Goal: Task Accomplishment & Management: Complete application form

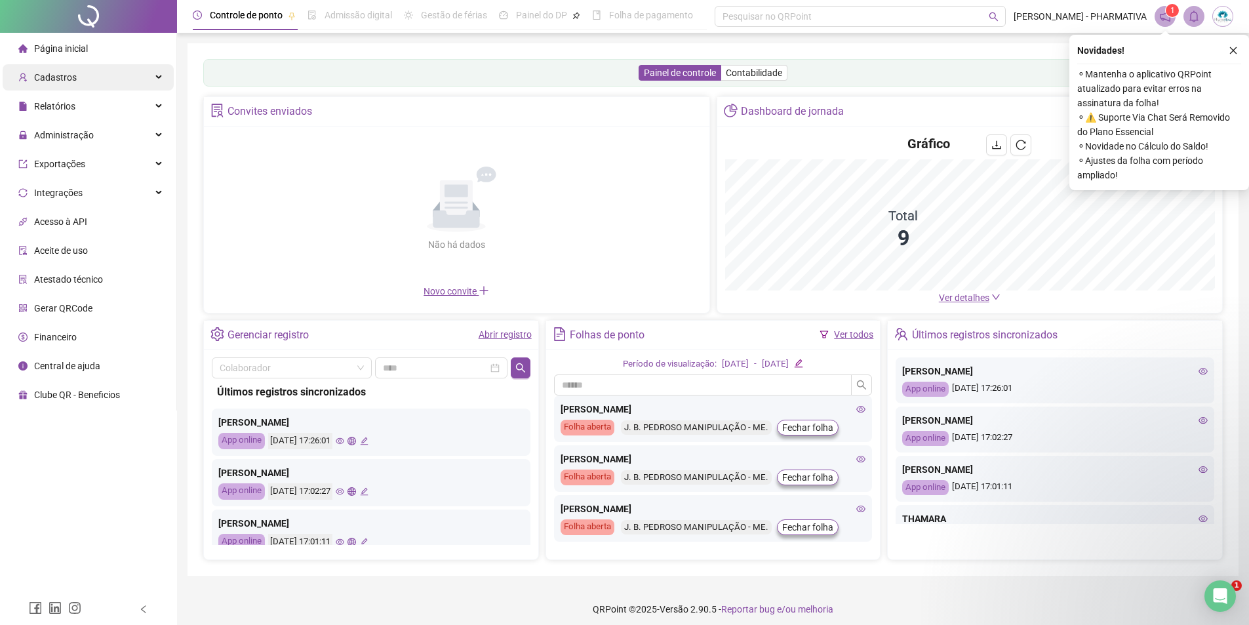
click at [64, 80] on span "Cadastros" at bounding box center [55, 77] width 43 height 10
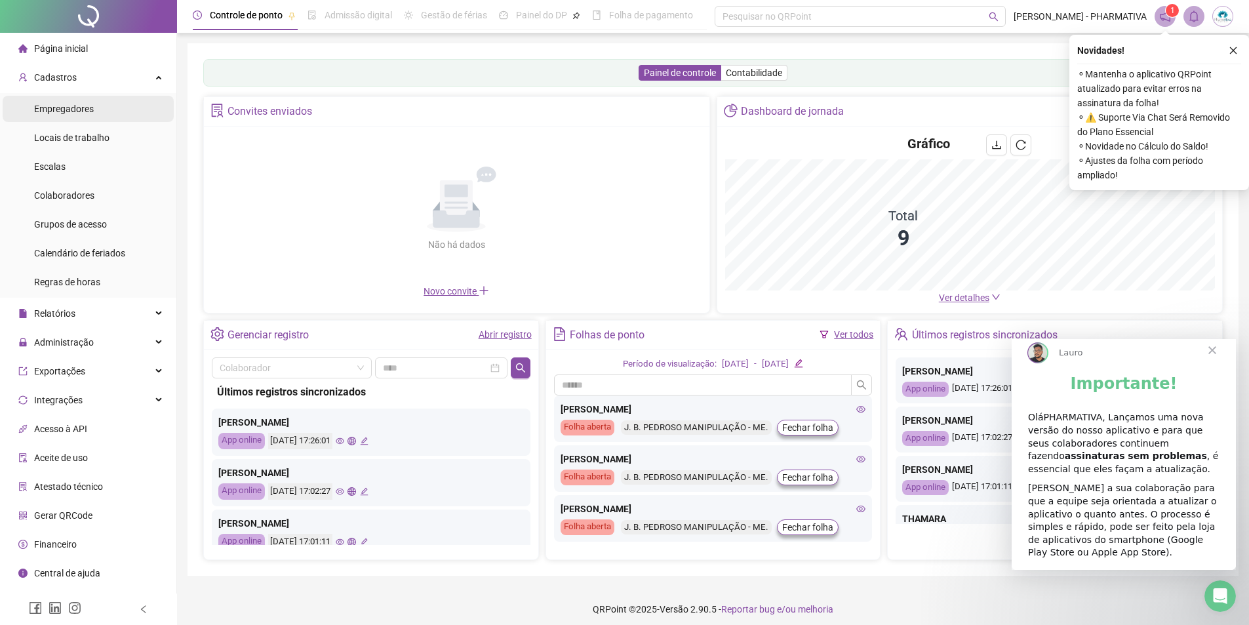
click at [68, 108] on span "Empregadores" at bounding box center [64, 109] width 60 height 10
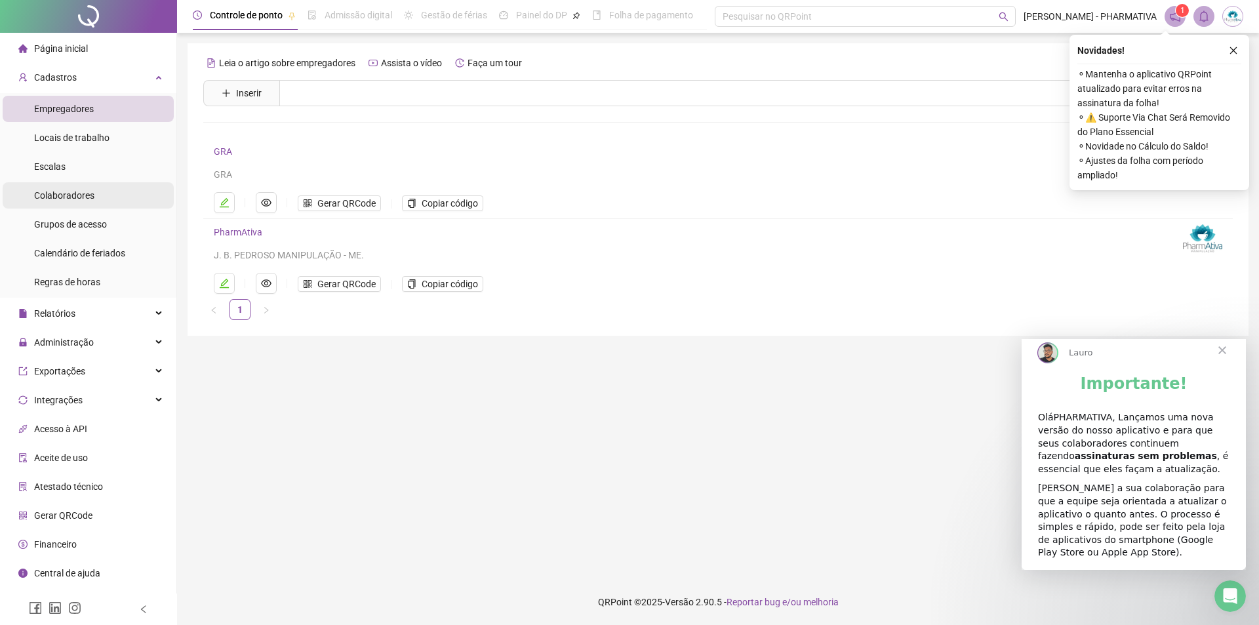
click at [76, 199] on span "Colaboradores" at bounding box center [64, 195] width 60 height 10
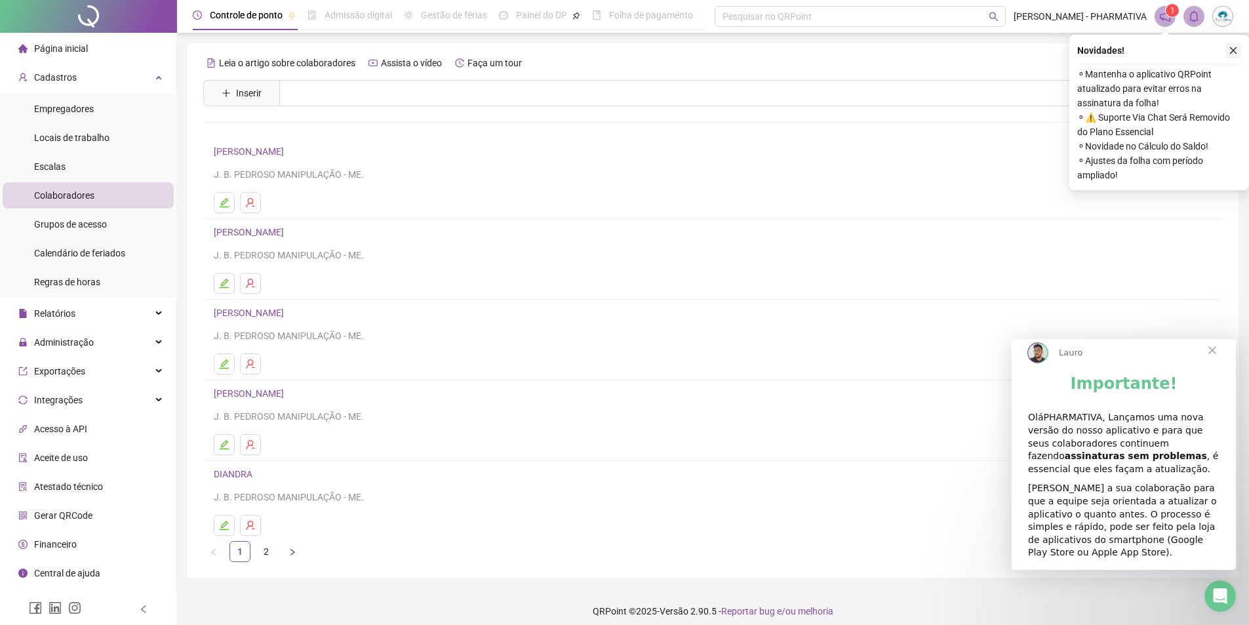
click at [1232, 53] on icon "close" at bounding box center [1233, 50] width 9 height 9
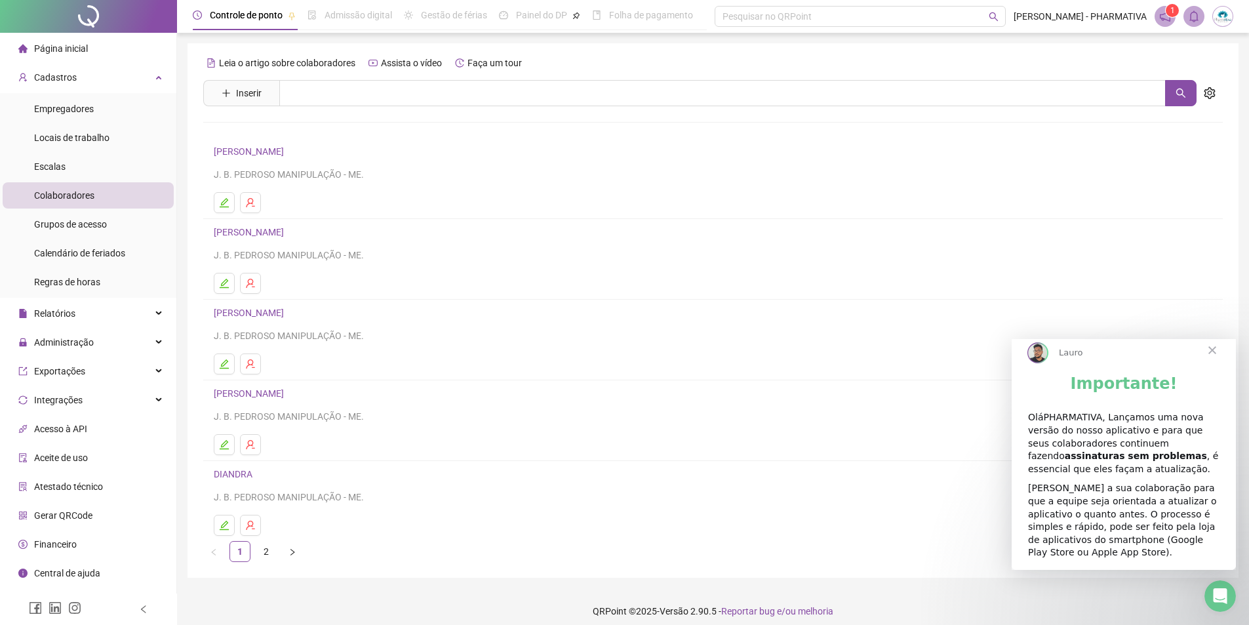
click at [1211, 364] on span "Fechar" at bounding box center [1212, 349] width 47 height 47
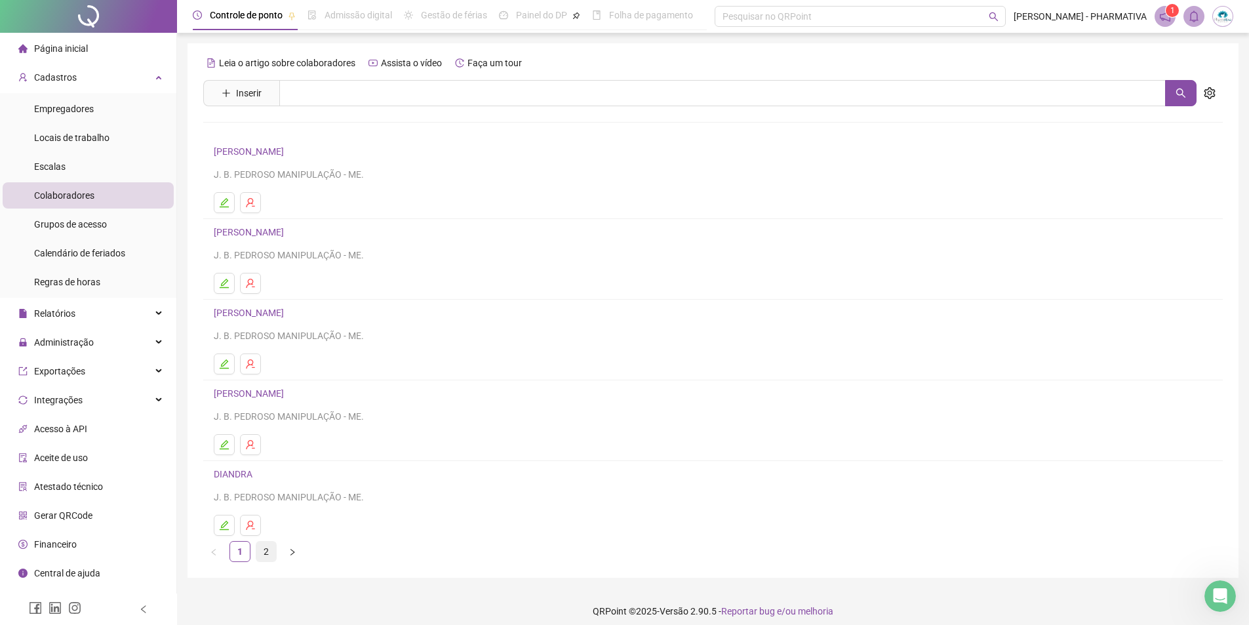
click at [271, 552] on link "2" at bounding box center [266, 552] width 20 height 20
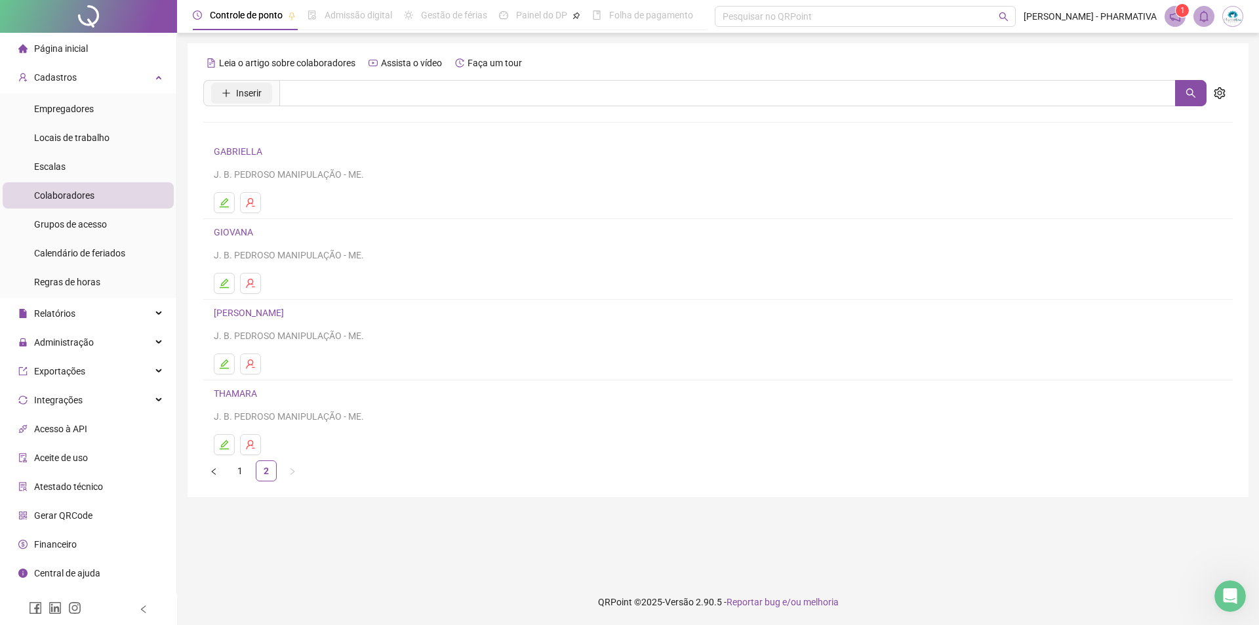
click at [248, 96] on span "Inserir" at bounding box center [249, 93] width 26 height 14
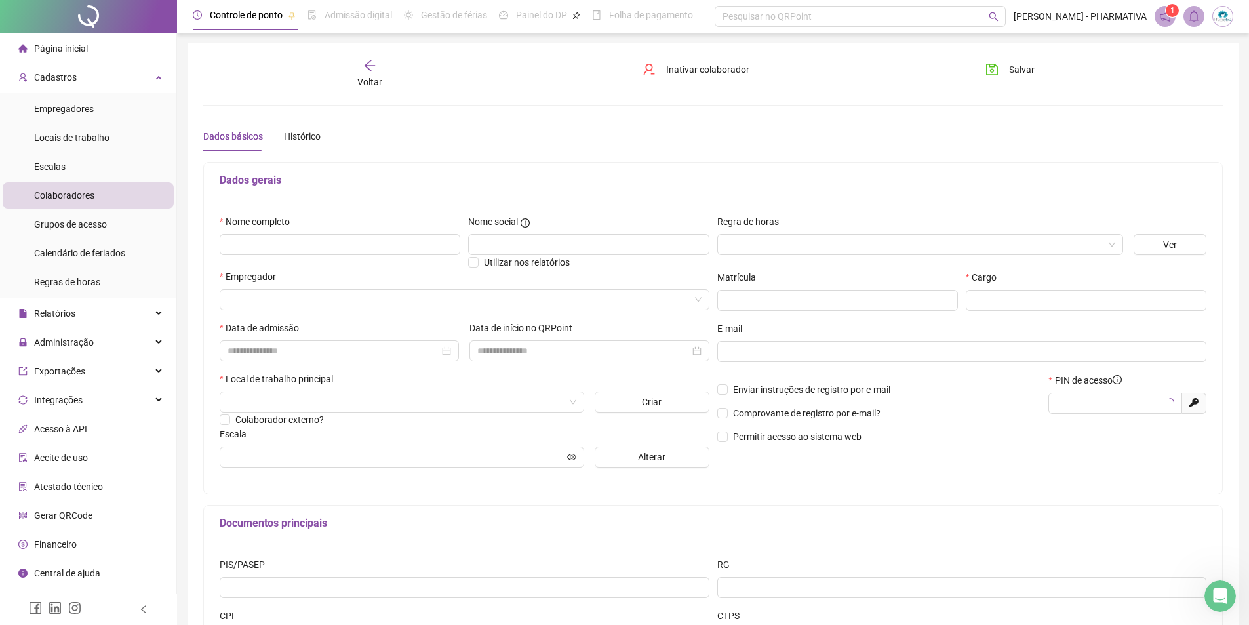
type input "*****"
click at [279, 245] on input "text" at bounding box center [340, 244] width 241 height 21
type input "**********"
click at [485, 239] on input "text" at bounding box center [588, 244] width 241 height 21
type input "******"
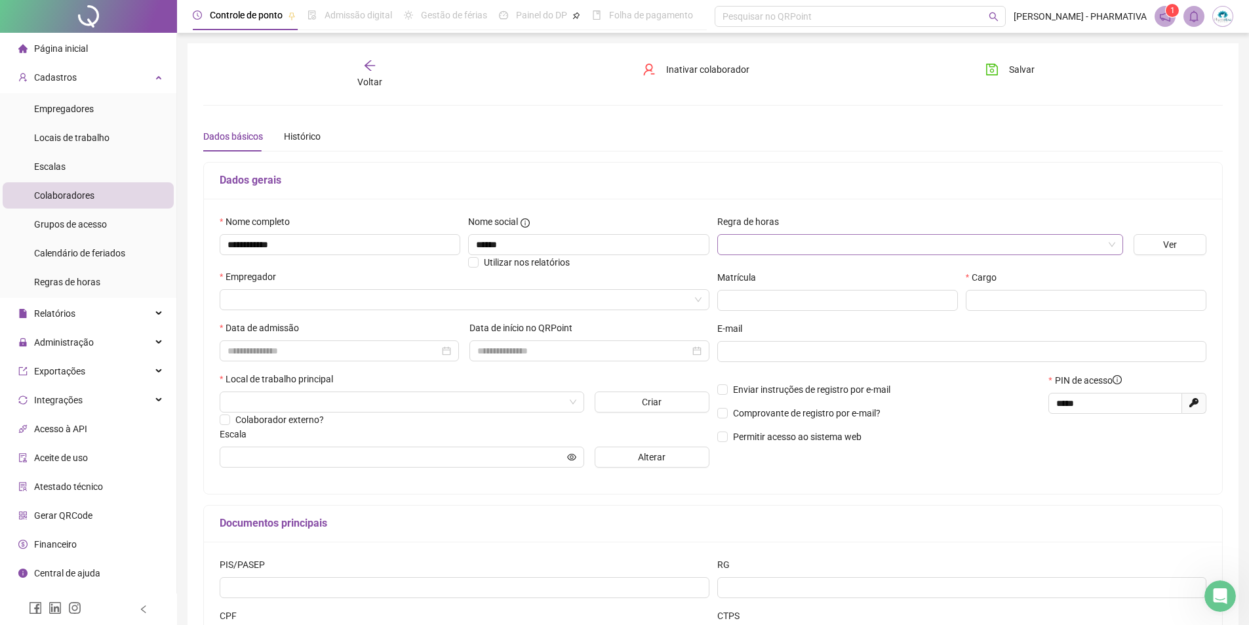
click at [800, 243] on input "search" at bounding box center [914, 245] width 378 height 20
click at [783, 273] on div "Banco de Horas" at bounding box center [920, 271] width 385 height 14
click at [262, 297] on input "search" at bounding box center [458, 300] width 462 height 20
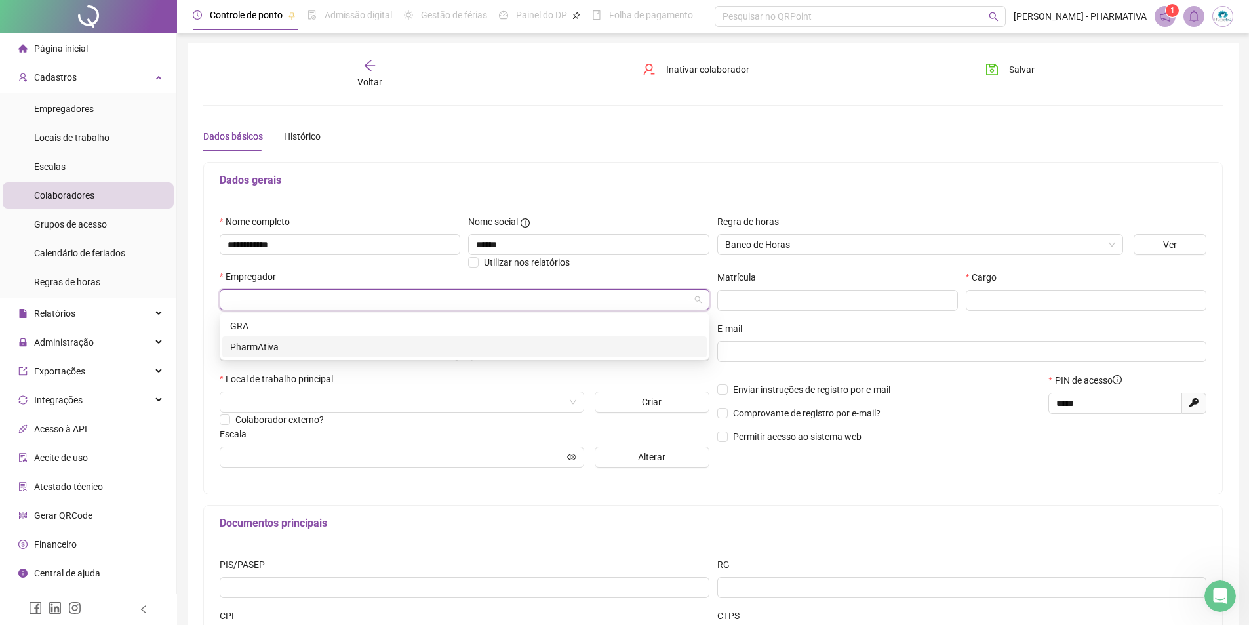
click at [271, 343] on div "PharmAtiva" at bounding box center [464, 347] width 469 height 14
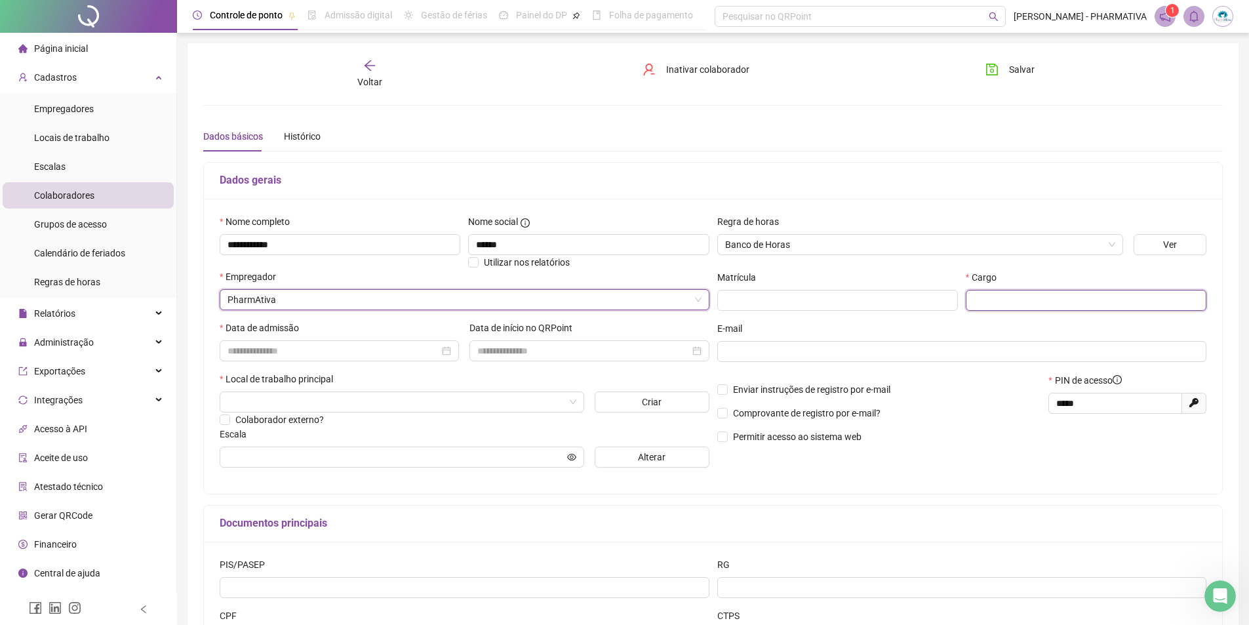
click at [1033, 305] on input "text" at bounding box center [1086, 300] width 241 height 21
type input "**********"
click at [386, 351] on input at bounding box center [333, 351] width 212 height 14
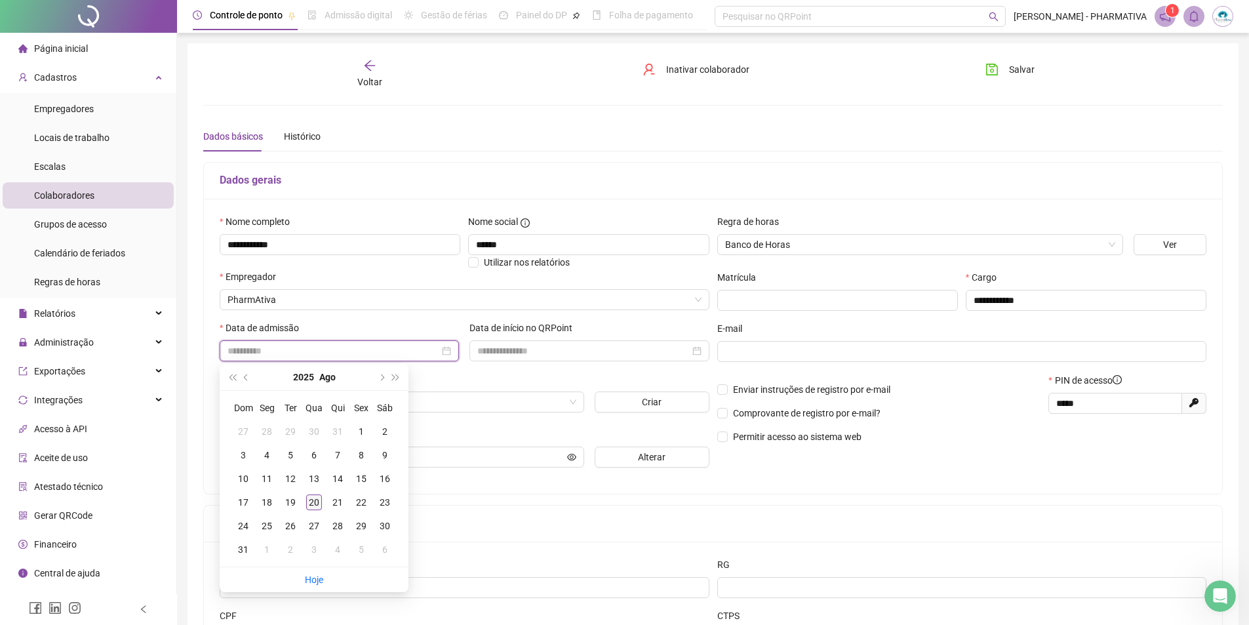
type input "**********"
click at [315, 502] on div "20" at bounding box center [314, 502] width 16 height 16
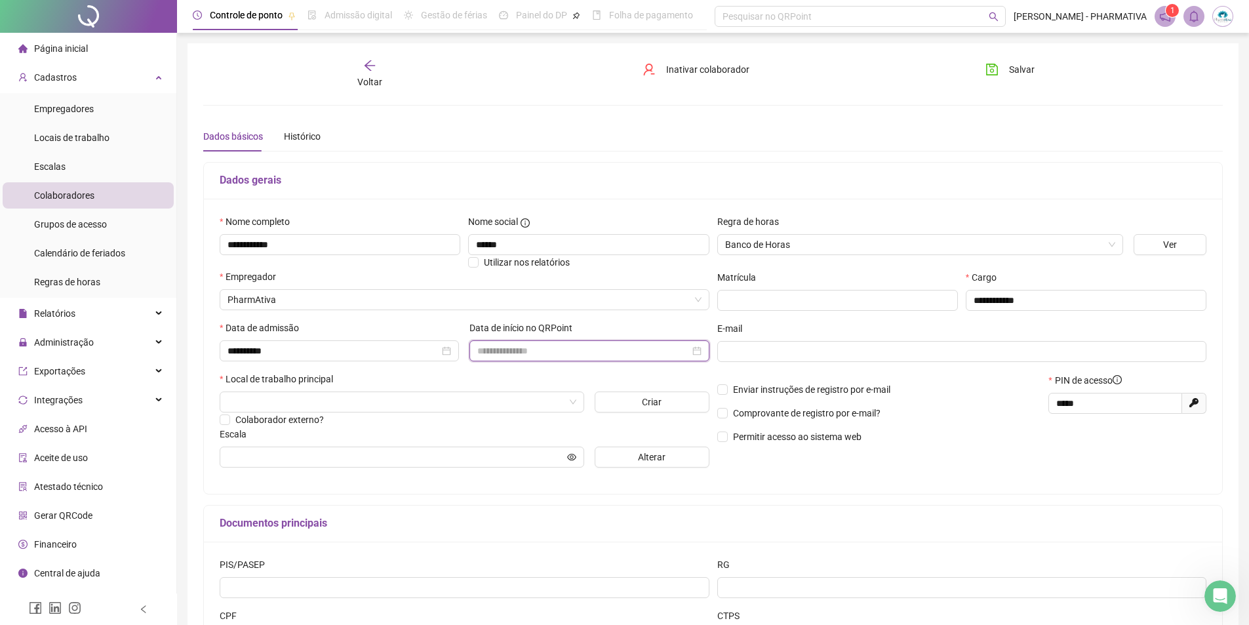
click at [504, 356] on input at bounding box center [583, 351] width 212 height 14
type input "**********"
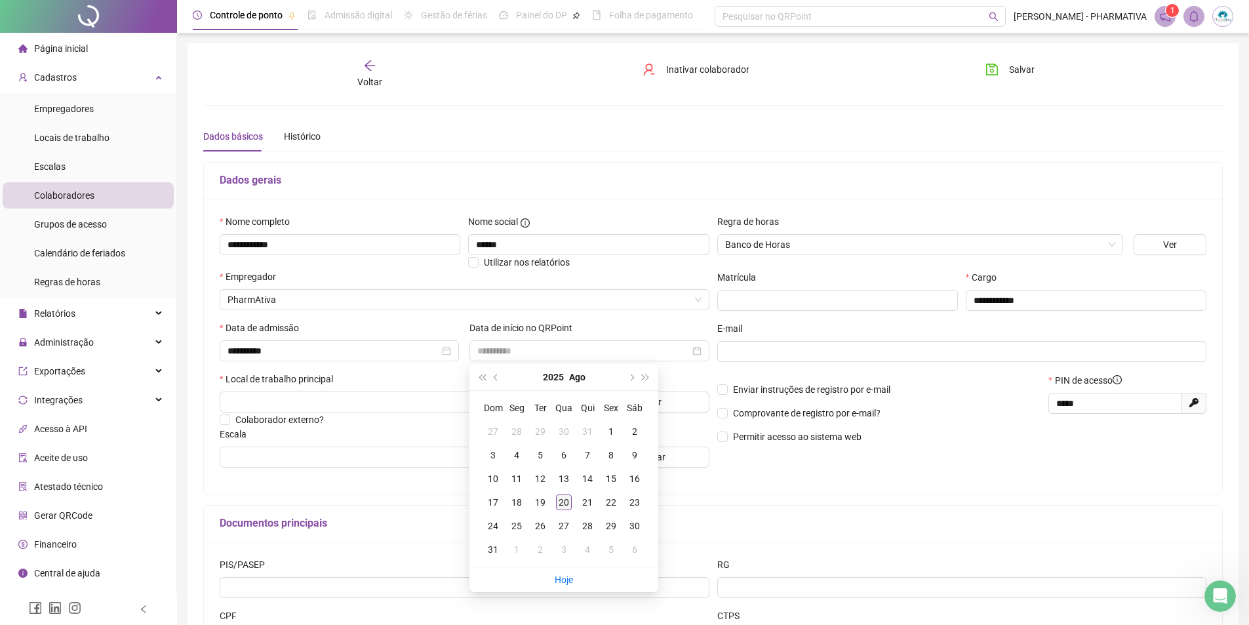
click at [562, 500] on div "20" at bounding box center [564, 502] width 16 height 16
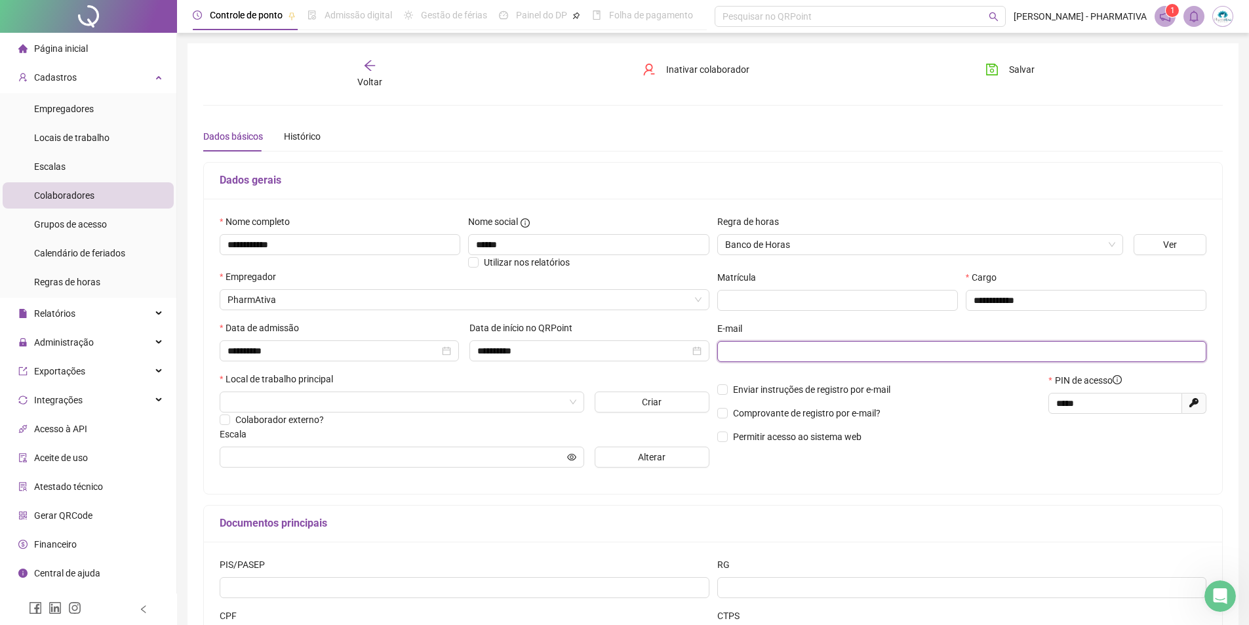
click at [795, 357] on input "text" at bounding box center [960, 351] width 471 height 14
click at [381, 395] on input "search" at bounding box center [395, 402] width 337 height 20
click at [305, 451] on div "PHARMATIVA" at bounding box center [402, 449] width 344 height 14
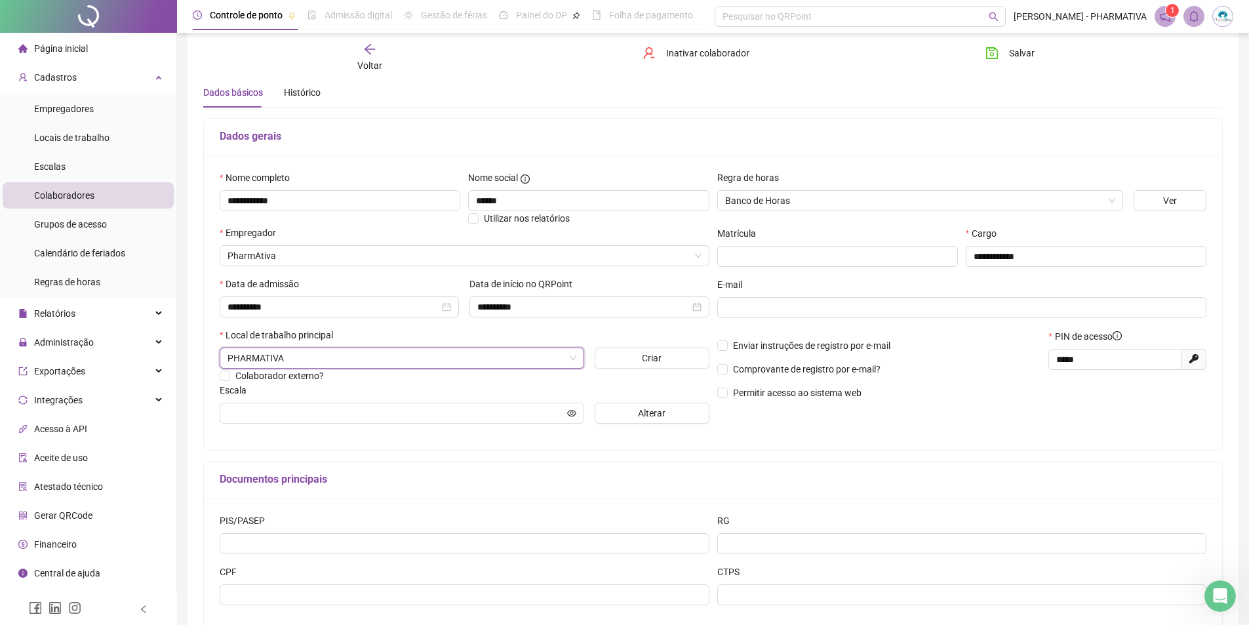
scroll to position [123, 0]
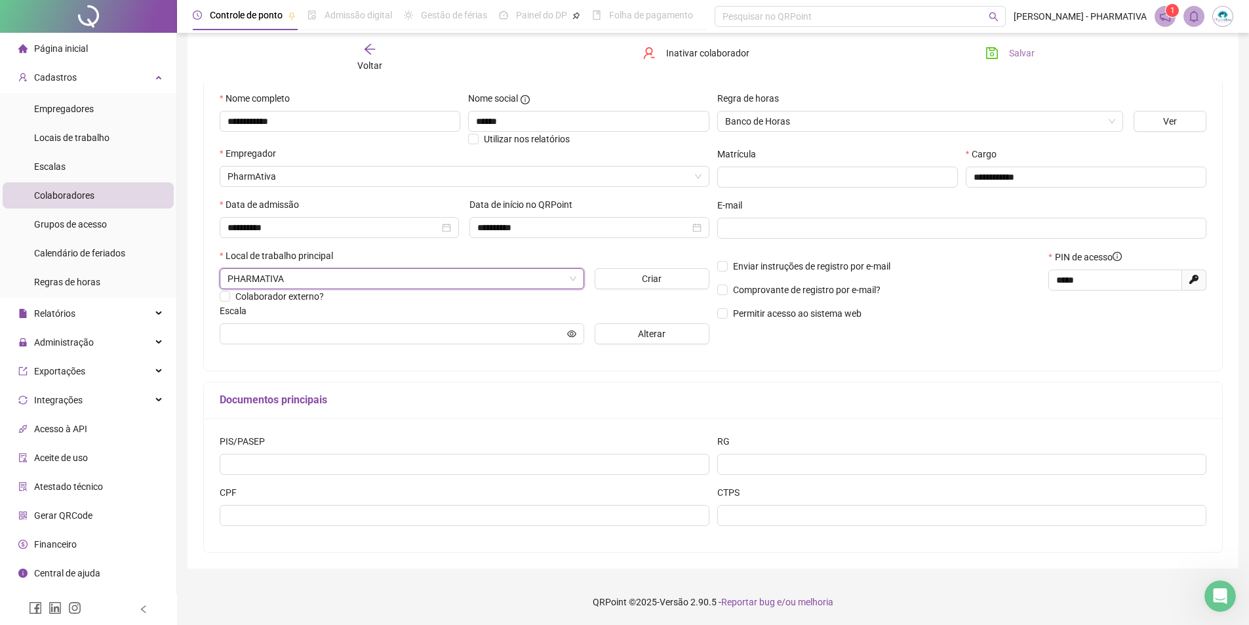
click at [1010, 53] on span "Salvar" at bounding box center [1022, 53] width 26 height 14
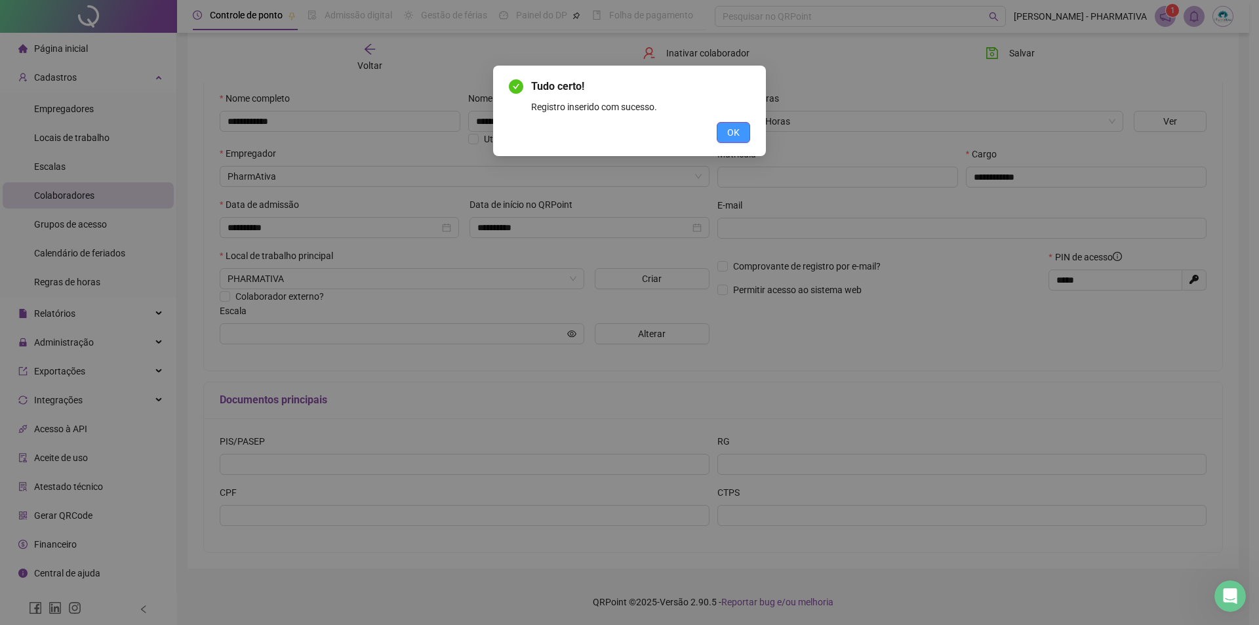
click at [726, 131] on button "OK" at bounding box center [733, 132] width 33 height 21
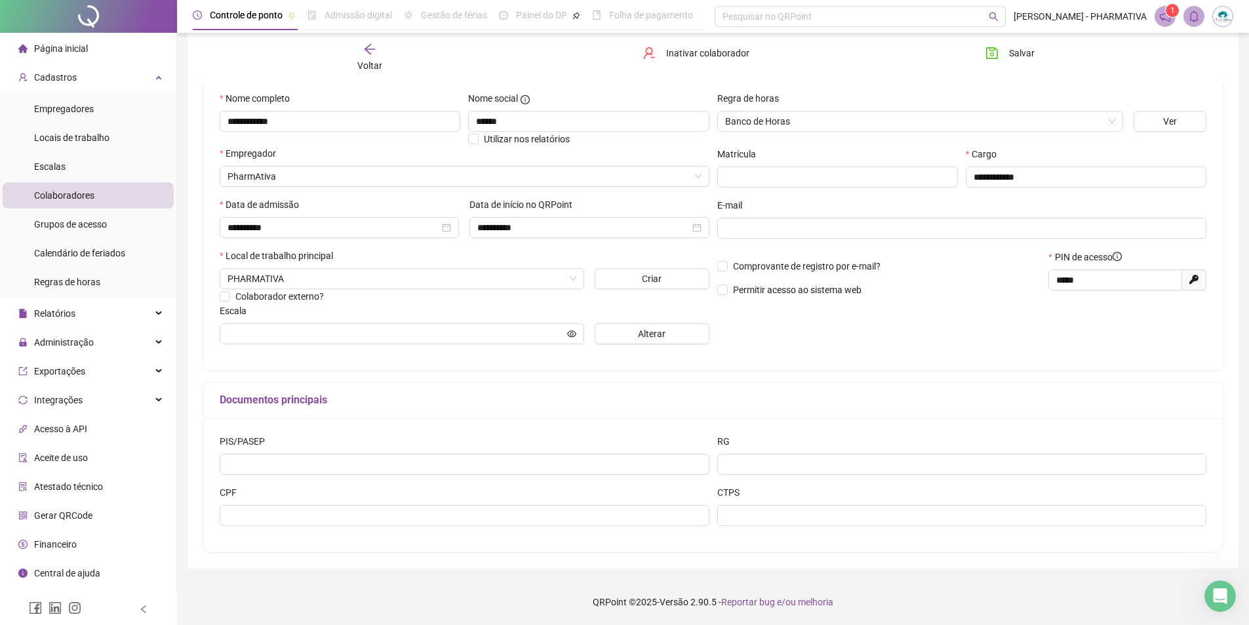
click at [75, 513] on span "Gerar QRCode" at bounding box center [63, 515] width 58 height 10
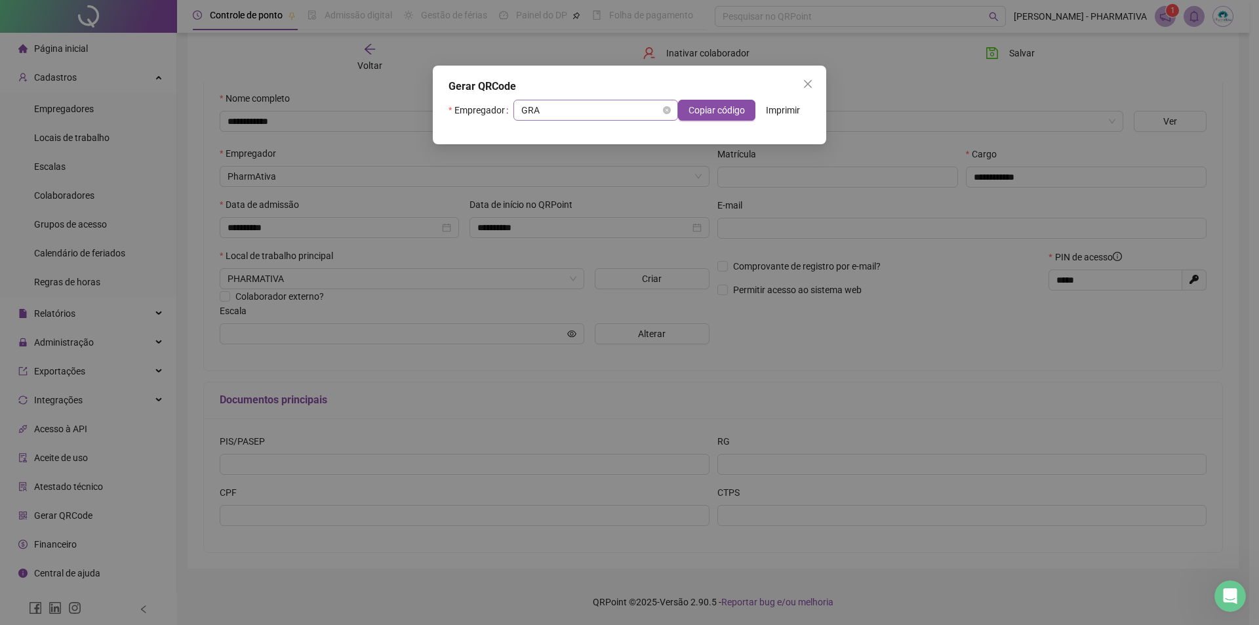
click at [570, 113] on span "GRA" at bounding box center [595, 110] width 149 height 20
click at [570, 155] on div "PharmAtiva" at bounding box center [595, 157] width 142 height 14
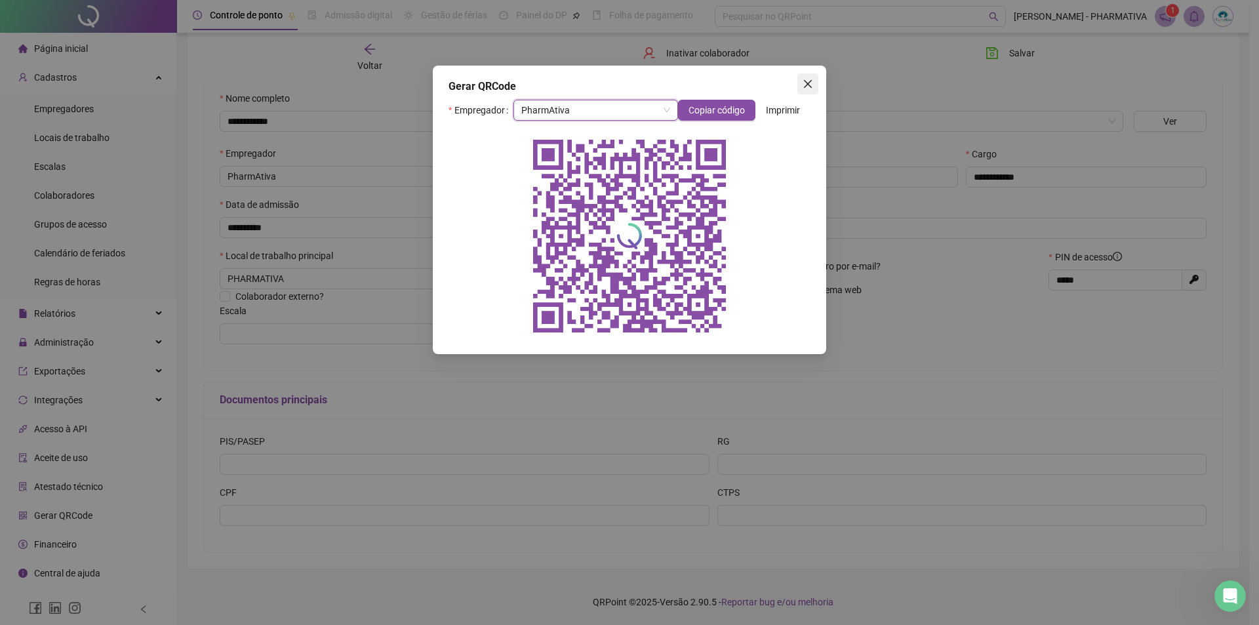
click at [806, 83] on icon "close" at bounding box center [808, 84] width 8 height 8
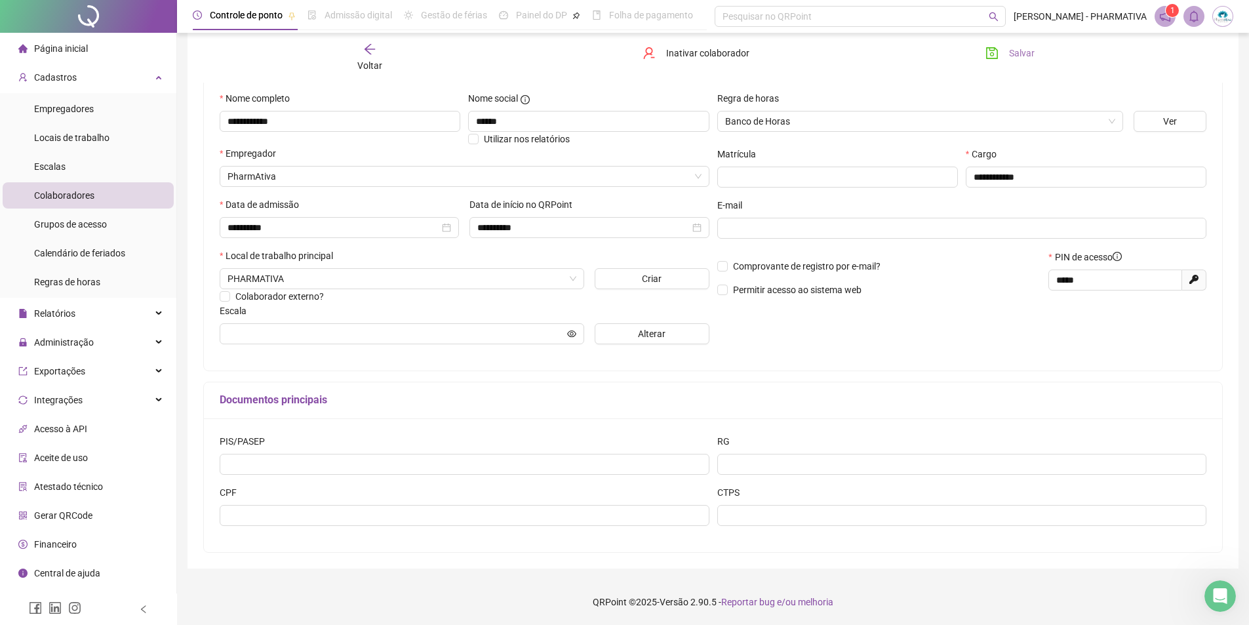
click at [1016, 56] on span "Salvar" at bounding box center [1022, 53] width 26 height 14
click at [994, 50] on icon "save" at bounding box center [992, 53] width 12 height 12
click at [73, 45] on span "Página inicial" at bounding box center [61, 48] width 54 height 10
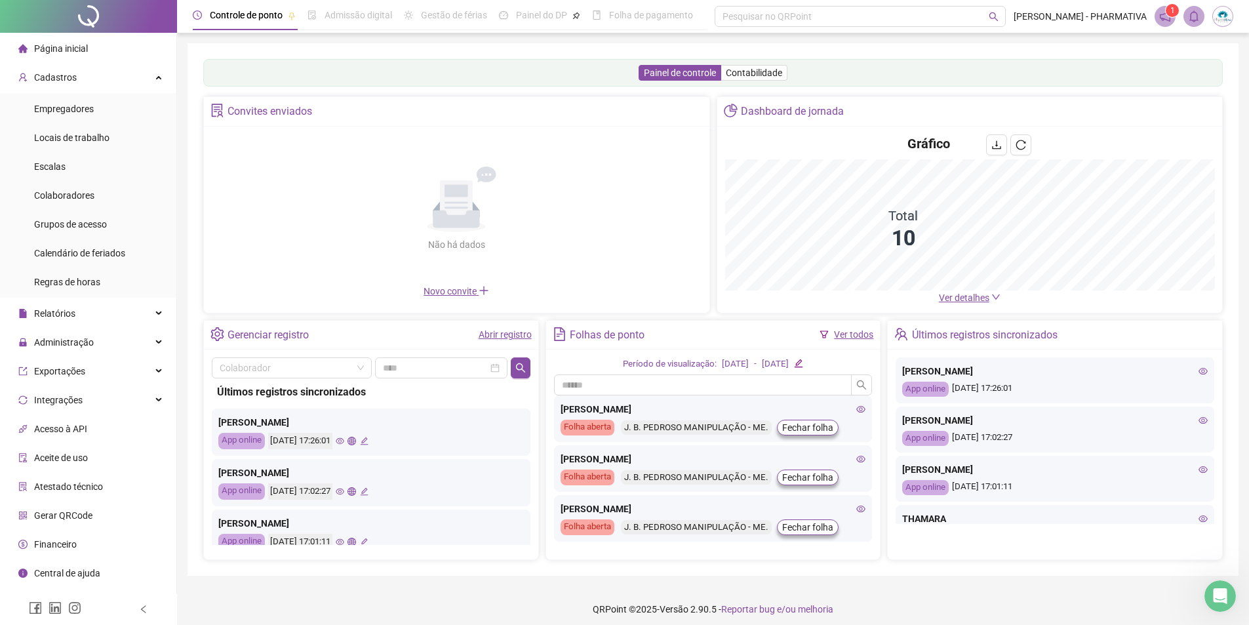
click at [1164, 14] on icon "notification" at bounding box center [1165, 16] width 10 height 10
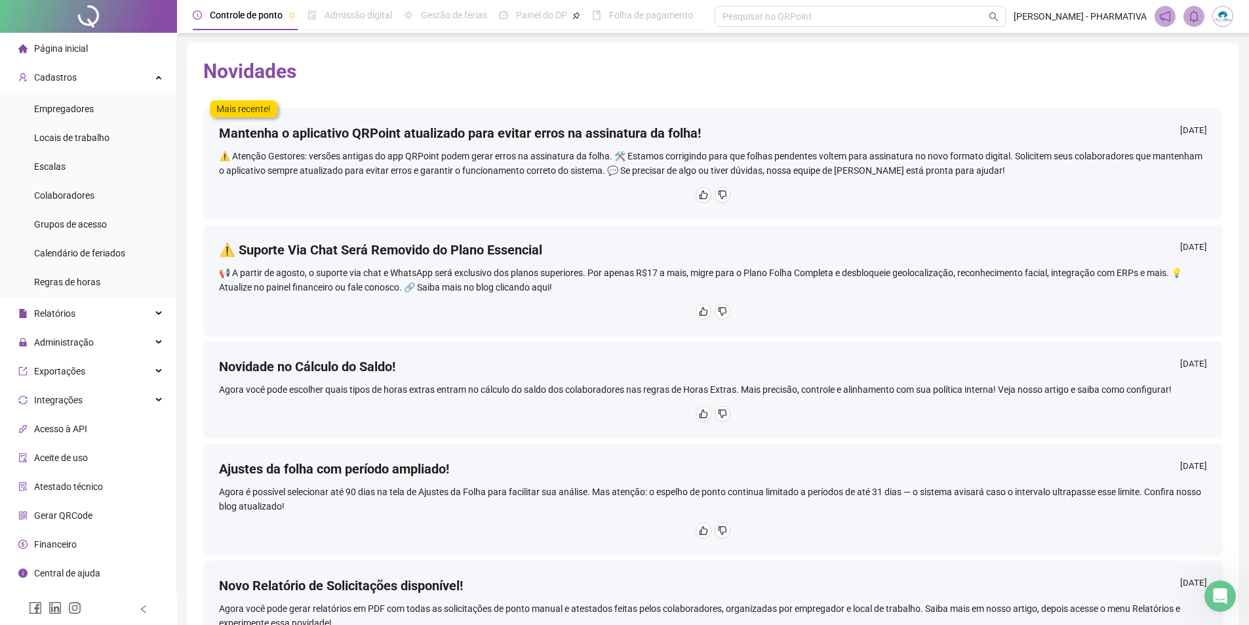
click at [1226, 17] on img at bounding box center [1223, 17] width 20 height 20
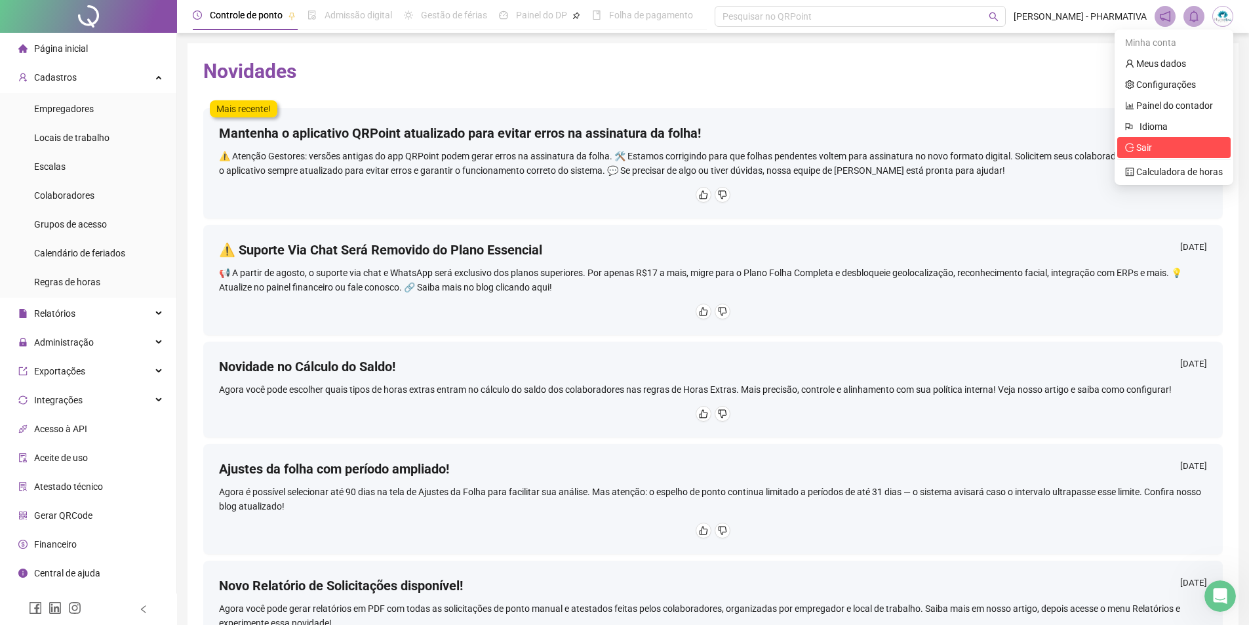
click at [1145, 145] on span "Sair" at bounding box center [1144, 147] width 16 height 10
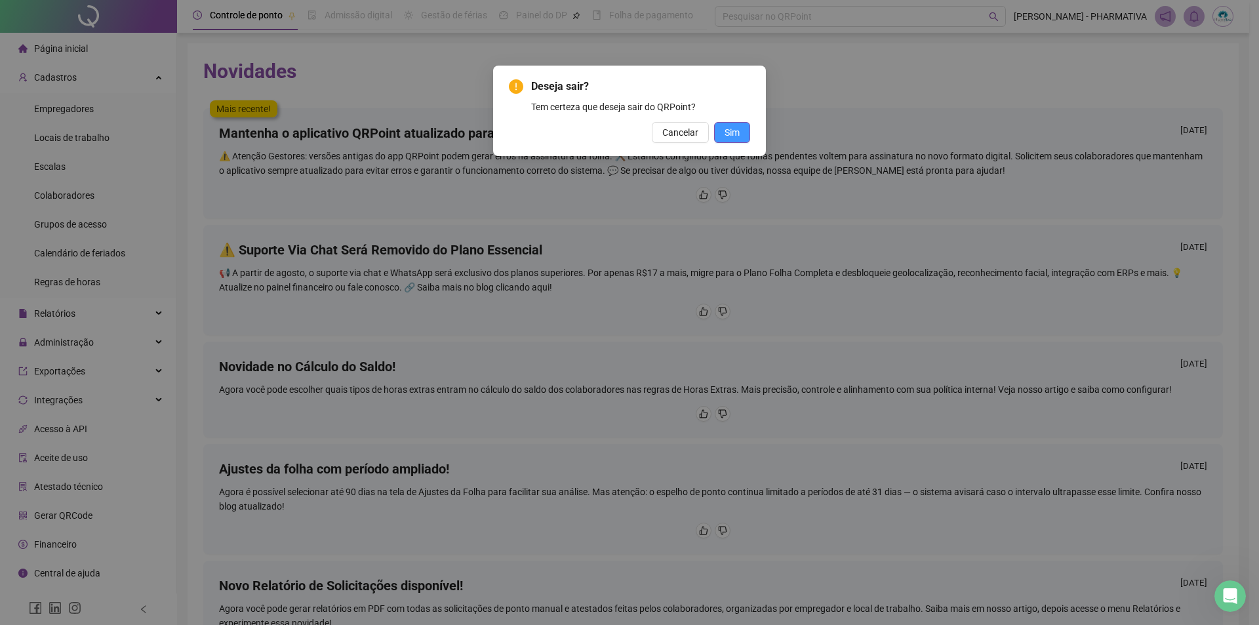
click at [736, 139] on span "Sim" at bounding box center [731, 132] width 15 height 14
